Goal: Obtain resource: Obtain resource

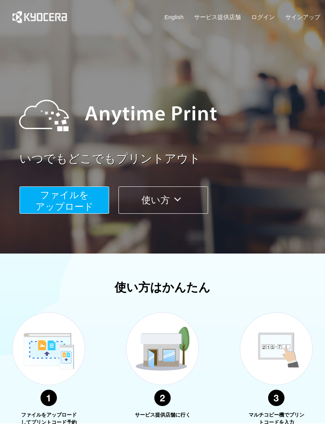
click at [83, 201] on button "ファイルを ​​アップロード" at bounding box center [64, 199] width 90 height 27
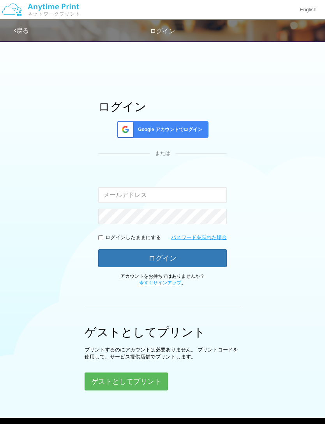
click at [153, 376] on button "ゲストとしてプリント" at bounding box center [126, 381] width 83 height 18
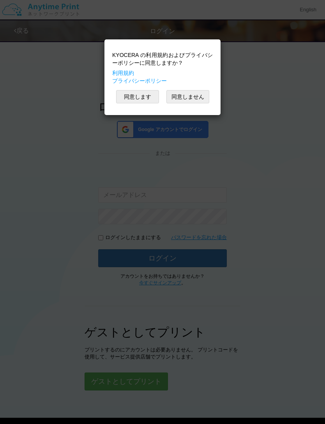
click at [145, 97] on button "同意します" at bounding box center [137, 96] width 43 height 13
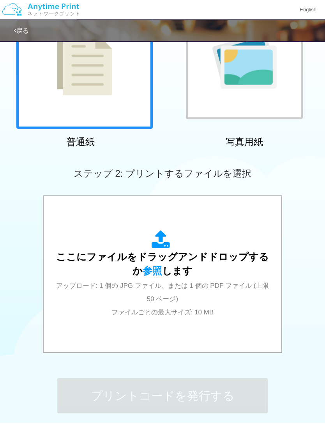
scroll to position [101, 0]
click at [151, 272] on span "参照" at bounding box center [152, 270] width 19 height 11
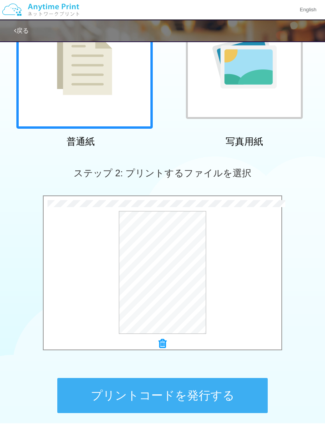
click at [0, 0] on button "プレビュー" at bounding box center [0, 0] width 0 height 0
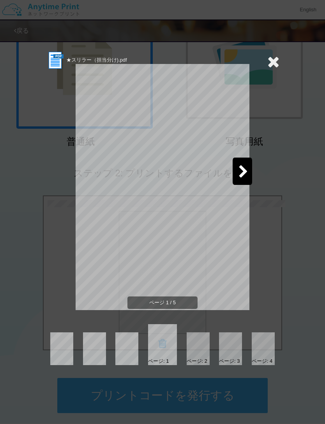
click at [246, 168] on icon at bounding box center [244, 172] width 10 height 14
click at [239, 170] on icon at bounding box center [244, 172] width 10 height 14
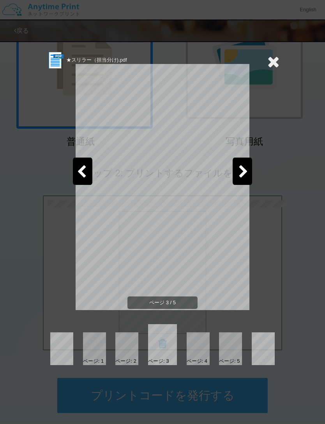
click at [239, 171] on icon at bounding box center [244, 172] width 10 height 14
click at [244, 171] on icon at bounding box center [244, 172] width 10 height 14
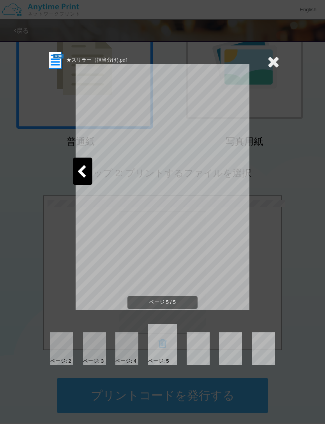
click at [269, 62] on icon at bounding box center [273, 62] width 12 height 16
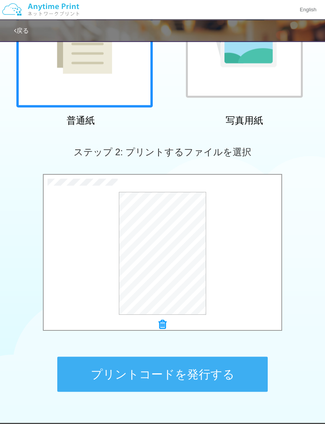
scroll to position [122, 0]
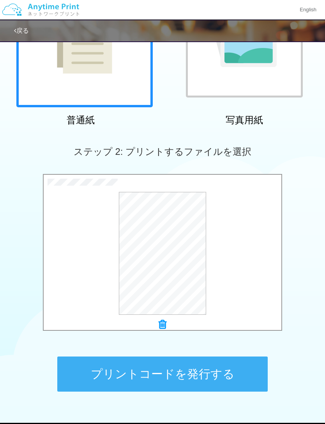
click at [225, 373] on button "プリントコードを発行する" at bounding box center [162, 373] width 210 height 35
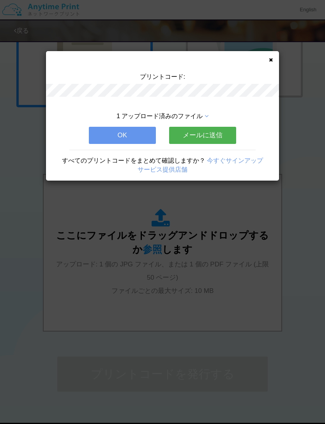
scroll to position [0, 0]
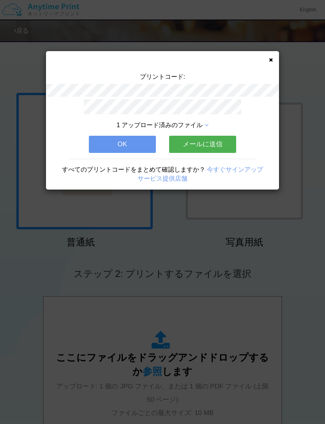
click at [131, 140] on button "OK" at bounding box center [122, 144] width 67 height 17
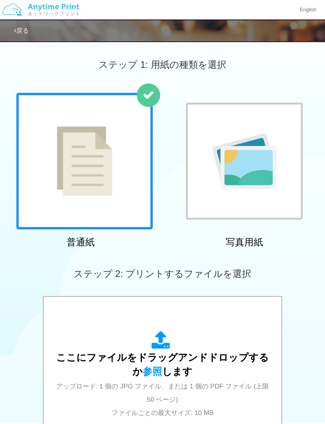
click at [150, 372] on span "参照" at bounding box center [152, 371] width 19 height 11
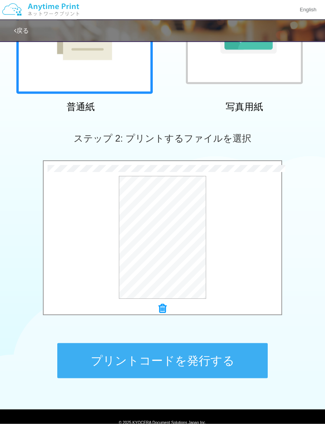
scroll to position [136, 0]
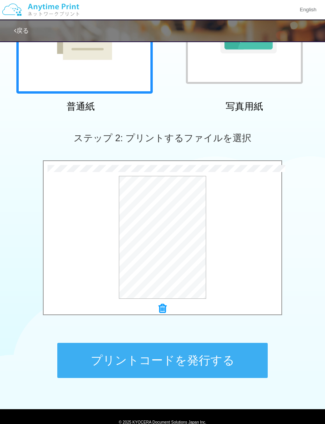
click at [0, 0] on button "プレビュー" at bounding box center [0, 0] width 0 height 0
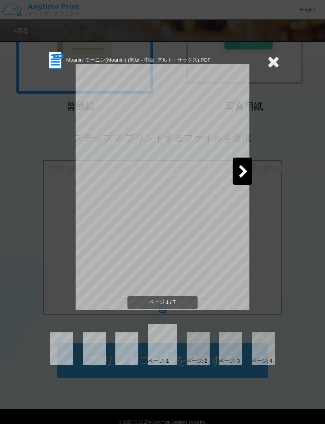
click at [242, 168] on icon at bounding box center [244, 172] width 10 height 14
click at [239, 168] on icon at bounding box center [244, 172] width 10 height 14
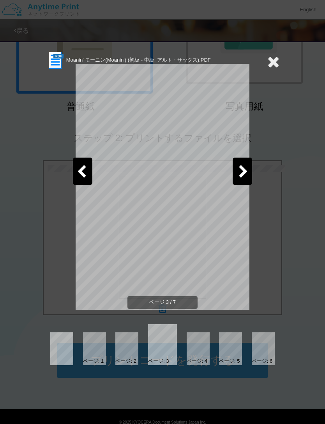
click at [239, 172] on icon at bounding box center [244, 172] width 10 height 14
click at [242, 171] on icon at bounding box center [244, 172] width 10 height 14
click at [242, 172] on icon at bounding box center [244, 172] width 10 height 14
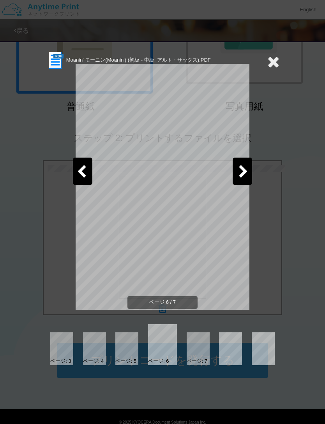
click at [242, 175] on icon at bounding box center [244, 172] width 10 height 14
click at [85, 177] on icon at bounding box center [82, 172] width 10 height 14
click at [85, 172] on icon at bounding box center [82, 172] width 10 height 14
click at [87, 170] on div at bounding box center [82, 170] width 19 height 27
click at [277, 58] on icon at bounding box center [273, 62] width 12 height 16
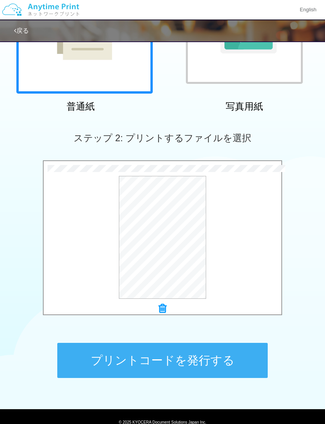
click at [0, 0] on button "プレビュー" at bounding box center [0, 0] width 0 height 0
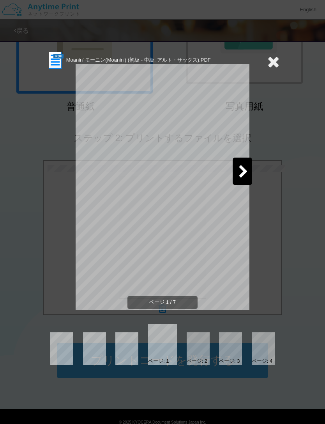
click at [272, 64] on icon at bounding box center [273, 62] width 12 height 16
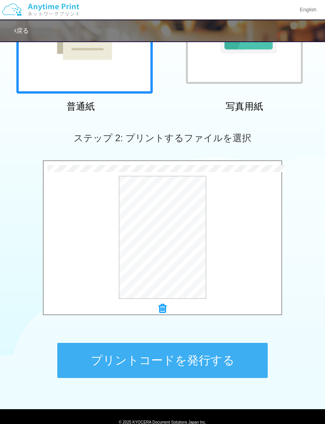
click at [184, 356] on button "プリントコードを発行する" at bounding box center [162, 360] width 210 height 35
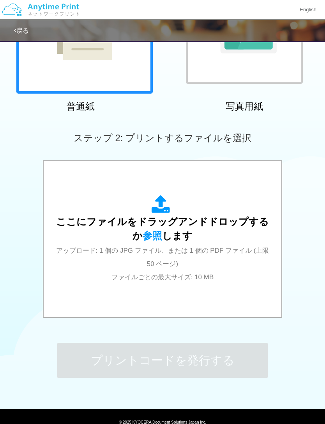
scroll to position [0, 0]
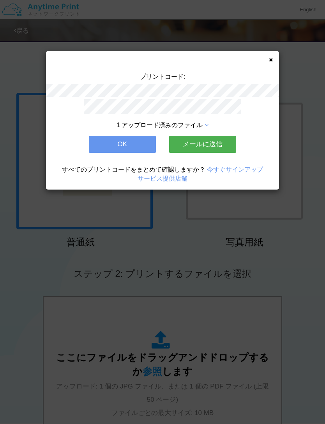
click at [131, 143] on button "OK" at bounding box center [122, 144] width 67 height 17
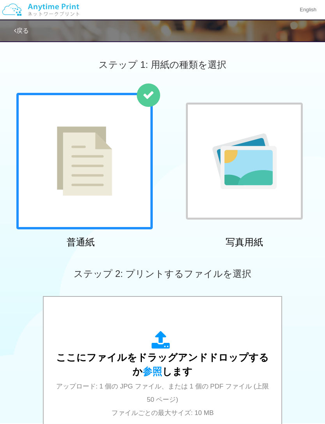
click at [152, 373] on span "参照" at bounding box center [152, 371] width 19 height 11
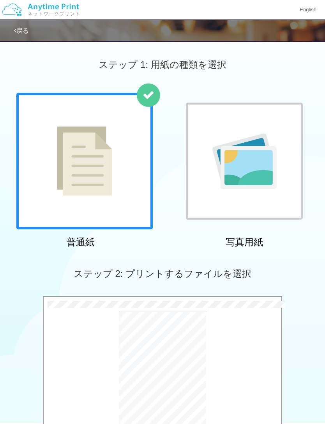
click at [0, 0] on button "プレビュー" at bounding box center [0, 0] width 0 height 0
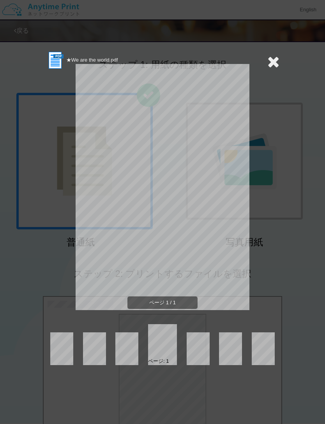
click at [272, 62] on icon at bounding box center [273, 62] width 12 height 16
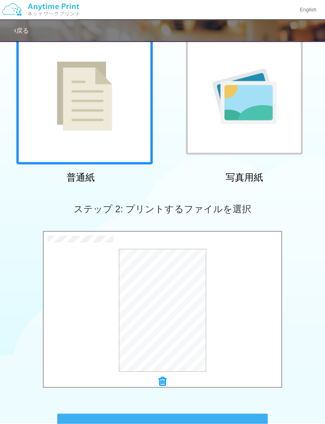
scroll to position [65, 0]
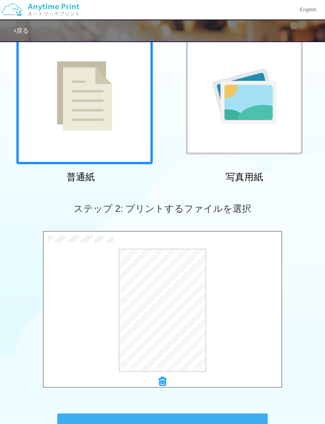
click at [165, 379] on icon at bounding box center [163, 381] width 8 height 10
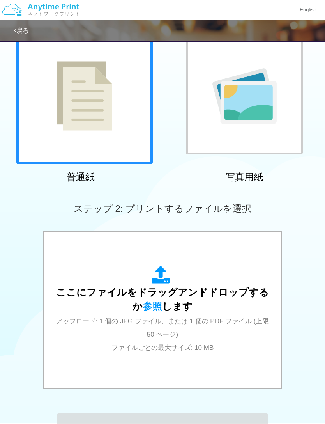
click at [150, 308] on span "参照" at bounding box center [152, 306] width 19 height 11
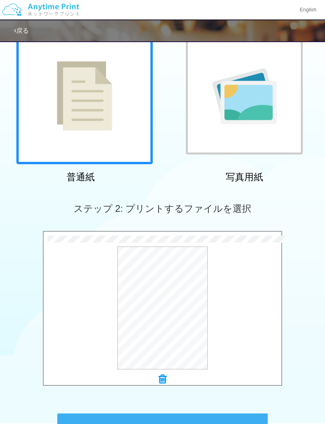
click at [0, 0] on button "プレビュー" at bounding box center [0, 0] width 0 height 0
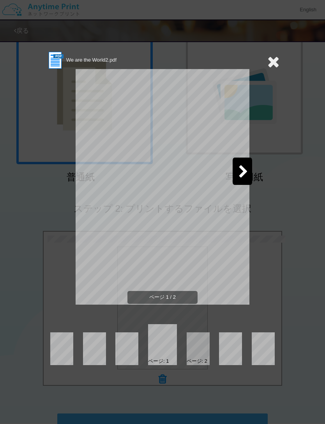
click at [239, 168] on icon at bounding box center [244, 172] width 10 height 14
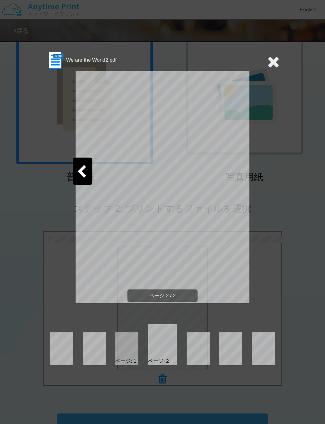
click at [82, 169] on icon at bounding box center [82, 172] width 10 height 14
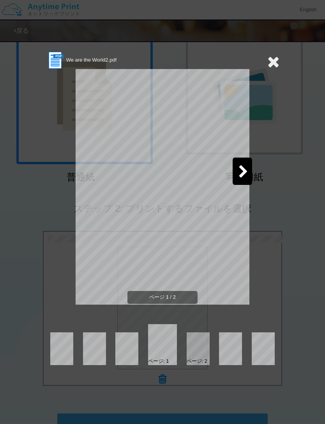
click at [274, 62] on icon at bounding box center [273, 62] width 12 height 16
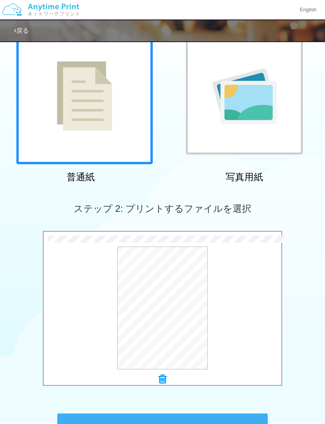
click at [225, 423] on button "プリントコードを発行する" at bounding box center [162, 430] width 210 height 35
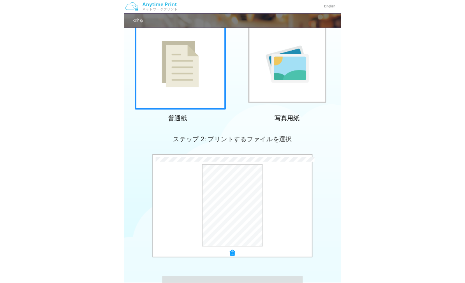
scroll to position [0, 0]
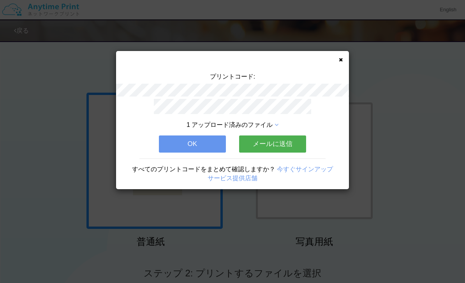
click at [182, 137] on button "OK" at bounding box center [192, 144] width 67 height 17
